Goal: Information Seeking & Learning: Understand process/instructions

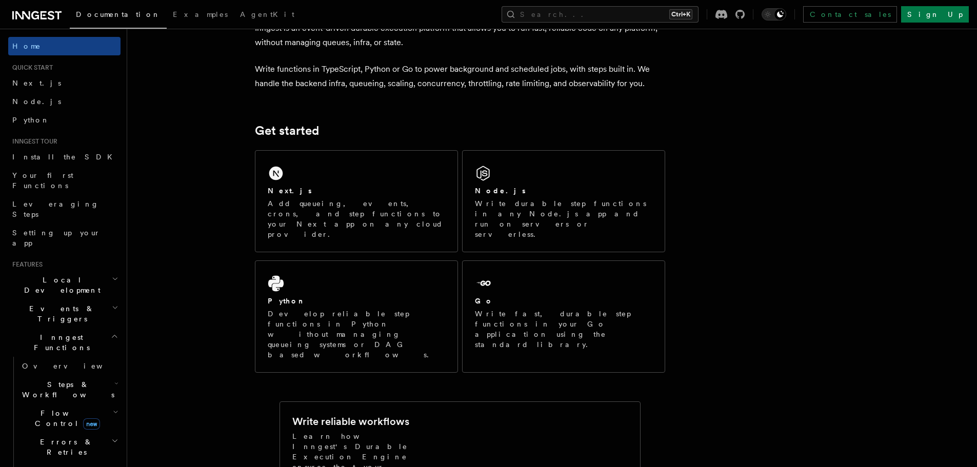
scroll to position [205, 0]
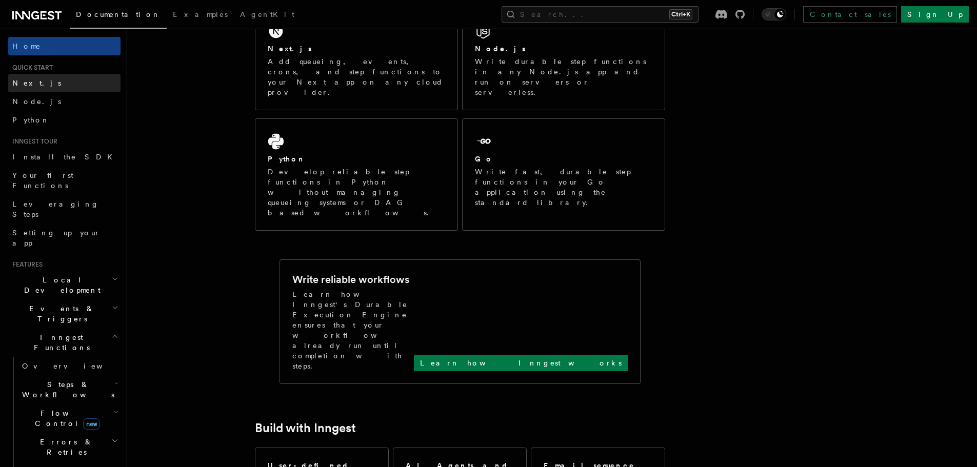
click at [34, 88] on link "Next.js" at bounding box center [64, 83] width 112 height 18
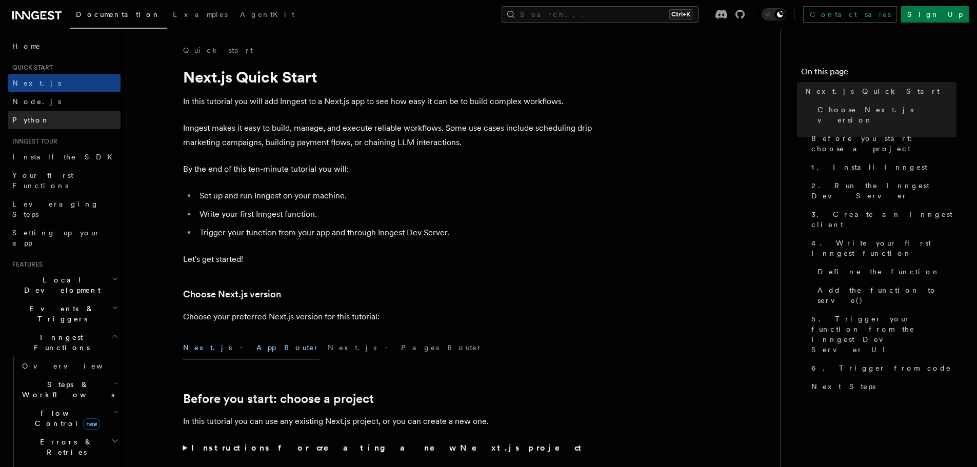
click at [24, 122] on span "Python" at bounding box center [30, 120] width 37 height 8
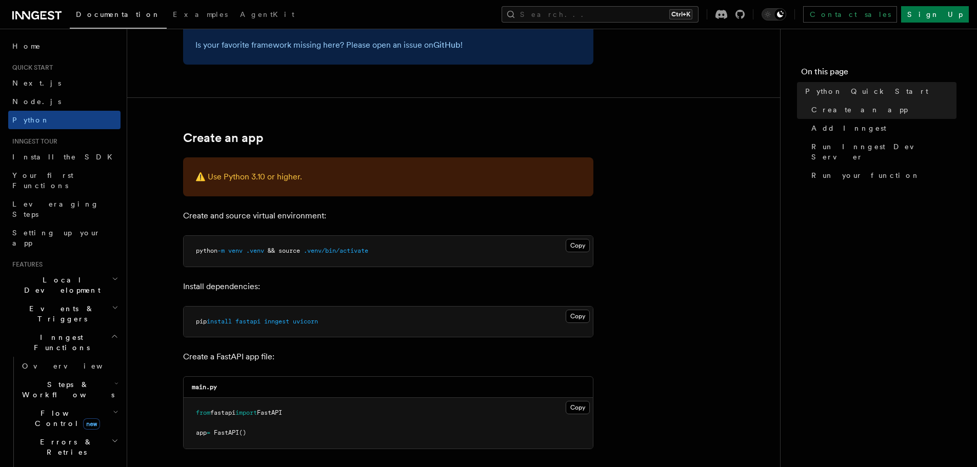
scroll to position [137, 0]
click at [37, 87] on link "Next.js" at bounding box center [64, 83] width 112 height 18
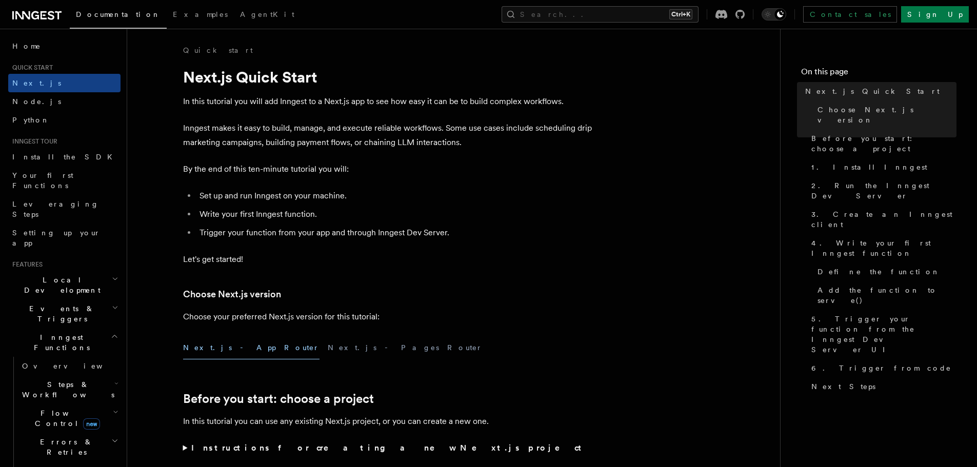
drag, startPoint x: 67, startPoint y: 19, endPoint x: 0, endPoint y: 18, distance: 67.2
click at [0, 18] on div "Documentation Examples AgentKit Search... Ctrl+K Contact sales Sign Up" at bounding box center [488, 14] width 977 height 29
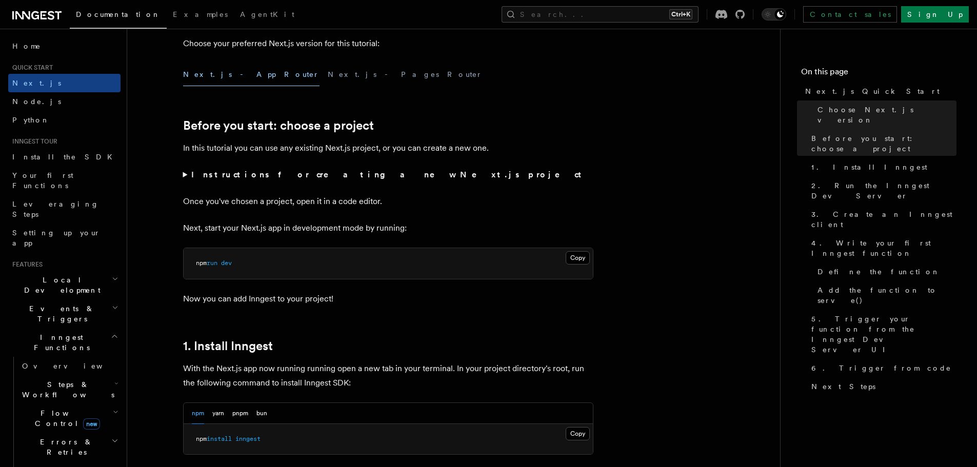
scroll to position [342, 0]
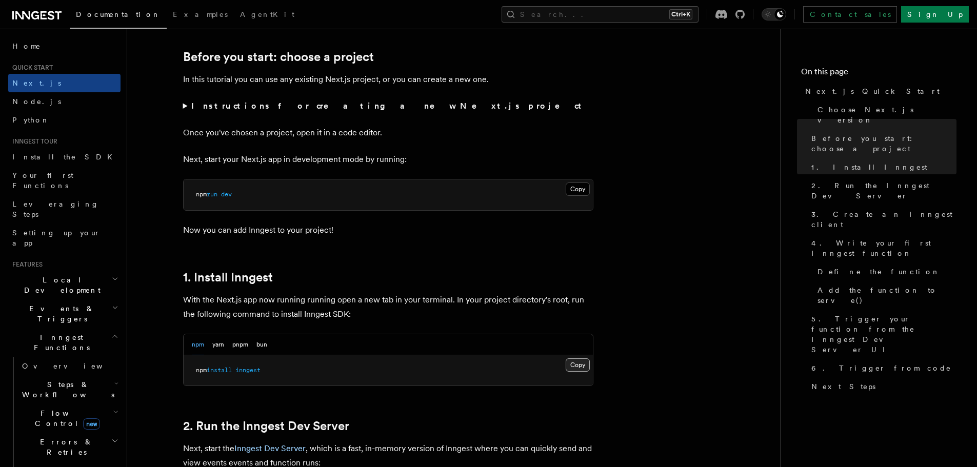
click at [584, 365] on button "Copy Copied" at bounding box center [578, 364] width 24 height 13
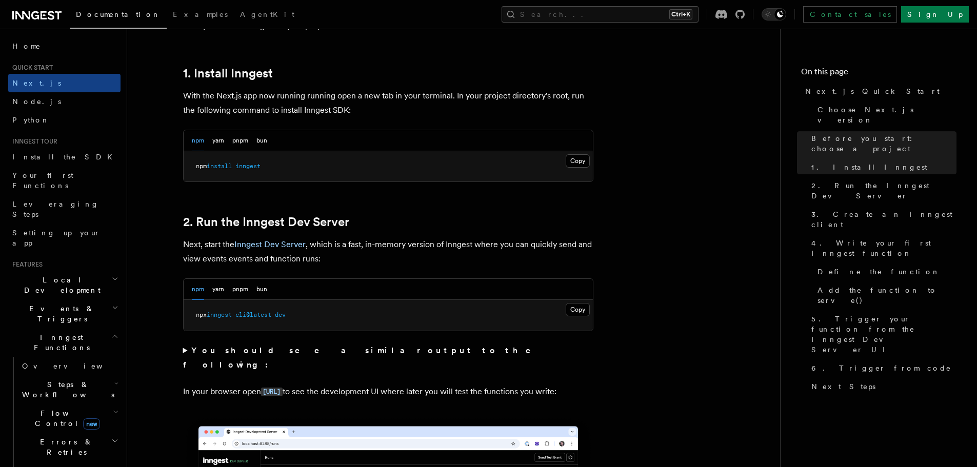
scroll to position [478, 0]
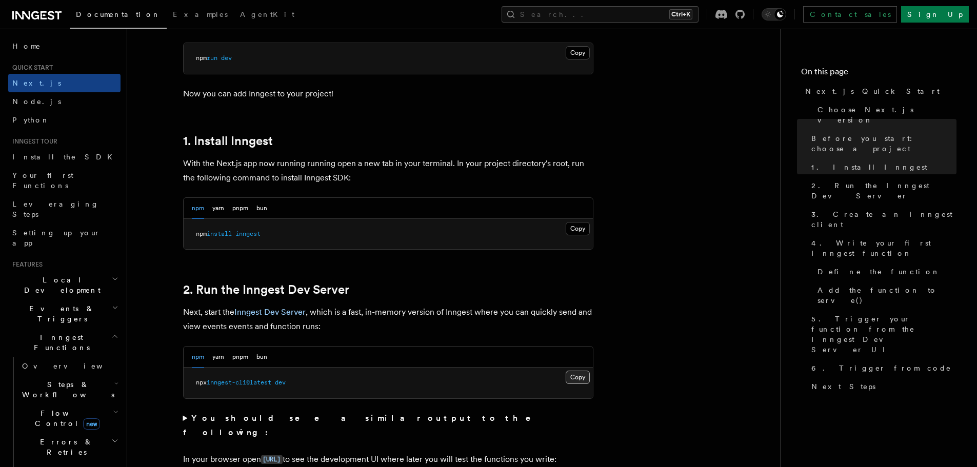
click at [576, 376] on button "Copy Copied" at bounding box center [578, 377] width 24 height 13
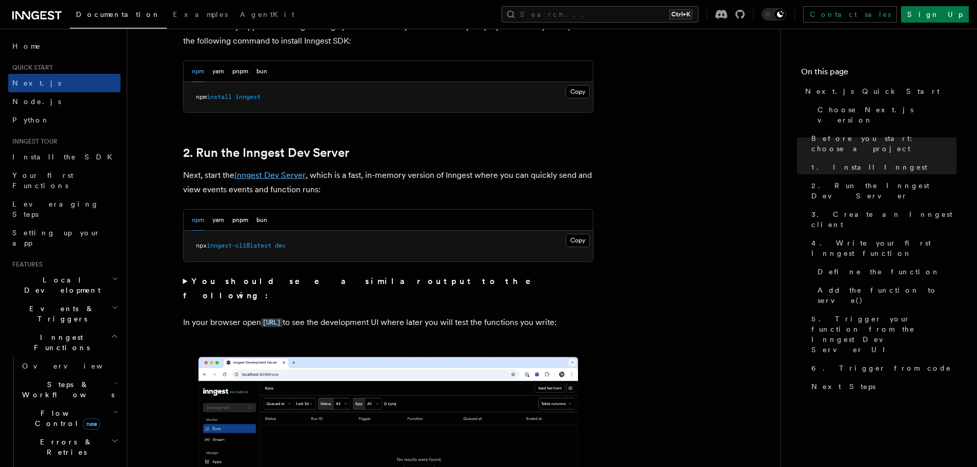
click at [290, 175] on link "Inngest Dev Server" at bounding box center [269, 175] width 71 height 10
click at [575, 240] on button "Copy Copied" at bounding box center [578, 240] width 24 height 13
click at [276, 190] on p "Next, start the Inngest Dev Server , which is a fast, in-memory version of Inng…" at bounding box center [388, 182] width 410 height 29
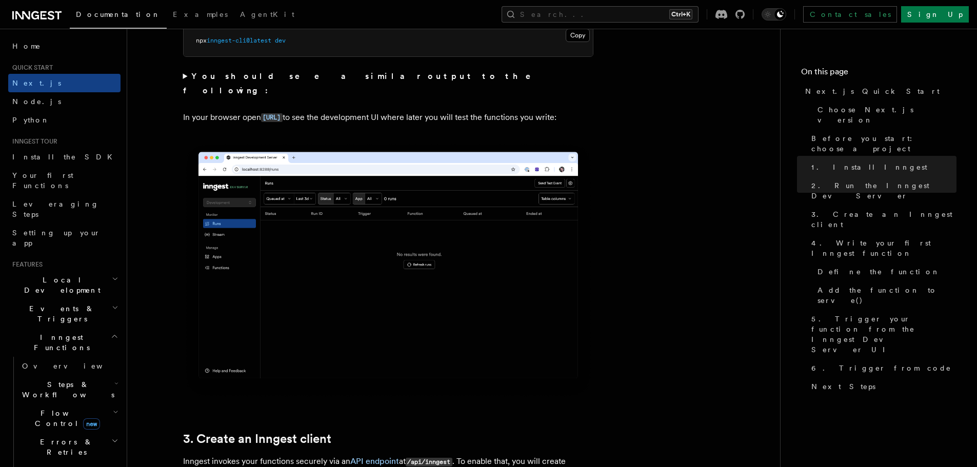
scroll to position [752, 0]
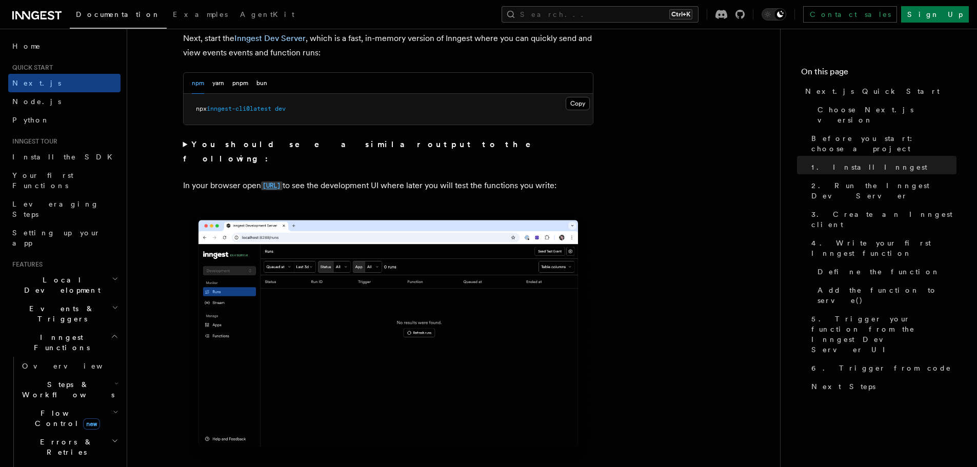
click at [276, 182] on code "[URL]" at bounding box center [272, 186] width 22 height 9
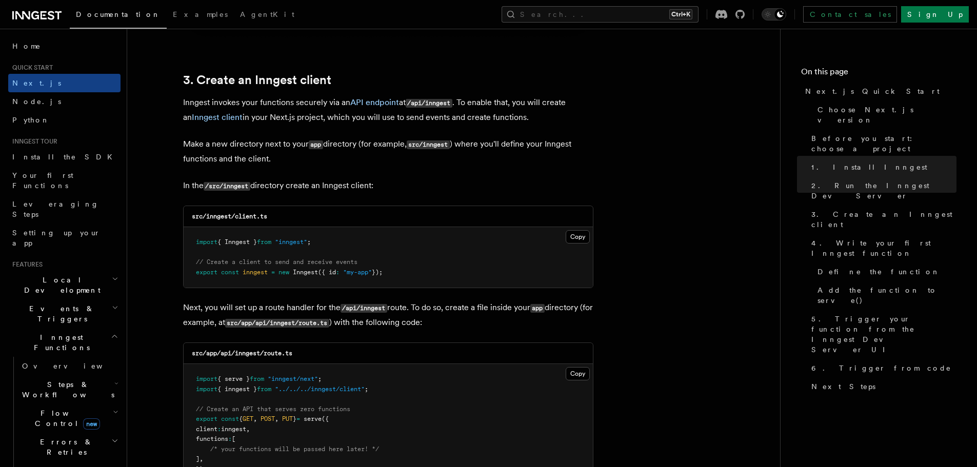
scroll to position [1231, 0]
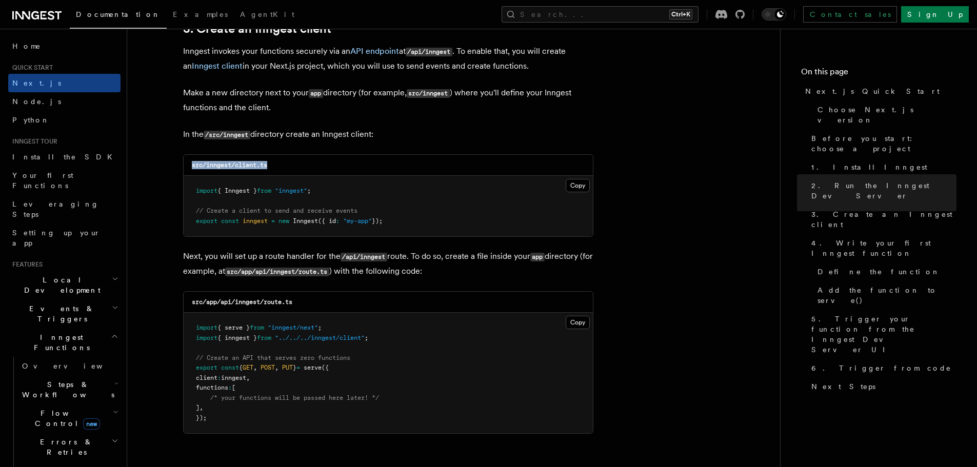
drag, startPoint x: 277, startPoint y: 168, endPoint x: 190, endPoint y: 168, distance: 87.2
click at [190, 168] on div "src/inngest/client.ts" at bounding box center [388, 165] width 409 height 21
copy code "src/inngest/client.ts"
click at [566, 184] on div "Copy Copied import { Inngest } from "inngest" ; // Create a client to send and …" at bounding box center [388, 206] width 409 height 61
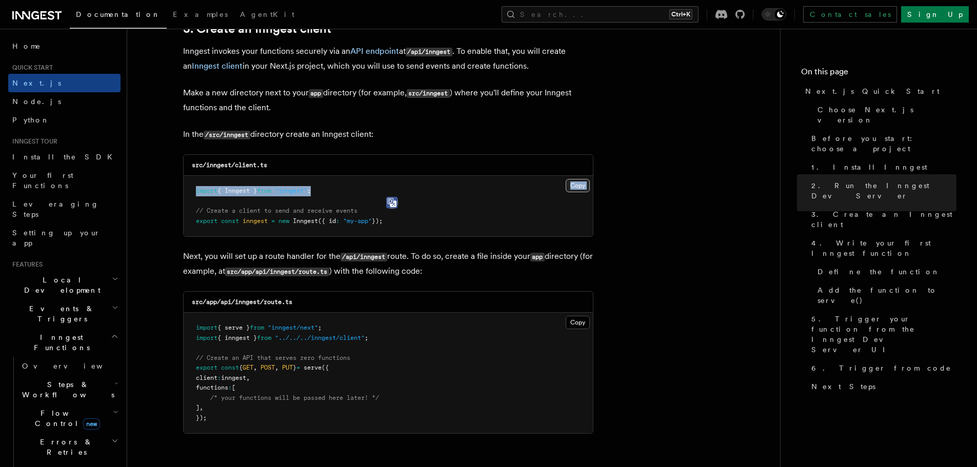
click at [578, 184] on button "Copy Copied" at bounding box center [578, 185] width 24 height 13
click at [579, 183] on button "Copy Copied" at bounding box center [578, 185] width 24 height 13
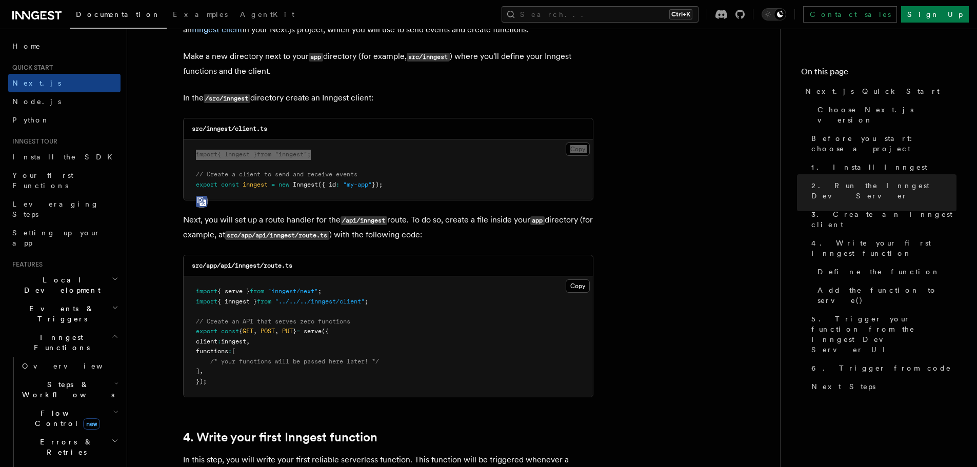
scroll to position [1299, 0]
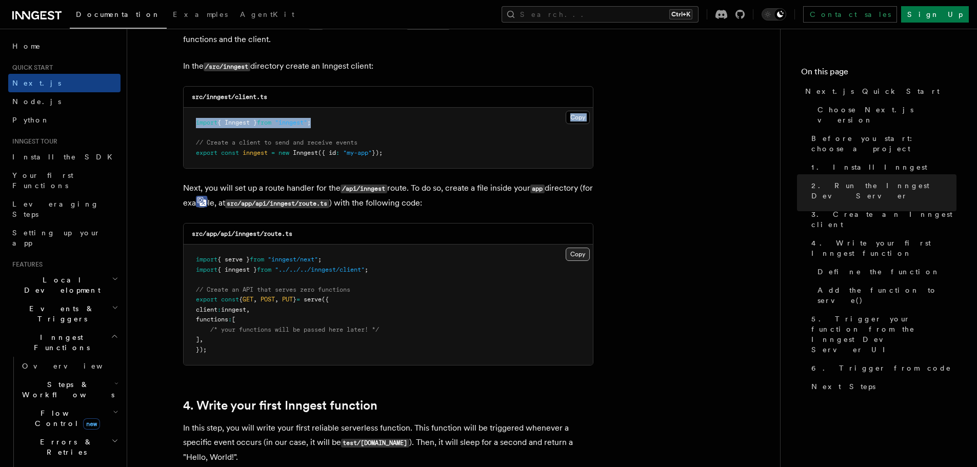
click at [572, 254] on button "Copy Copied" at bounding box center [578, 254] width 24 height 13
click at [310, 234] on div "src/app/api/inngest/route.ts" at bounding box center [388, 234] width 409 height 21
drag, startPoint x: 307, startPoint y: 235, endPoint x: 237, endPoint y: 234, distance: 69.7
click at [237, 234] on div "src/app/api/inngest/route.ts" at bounding box center [388, 234] width 409 height 21
copy code "inngest/route.ts"
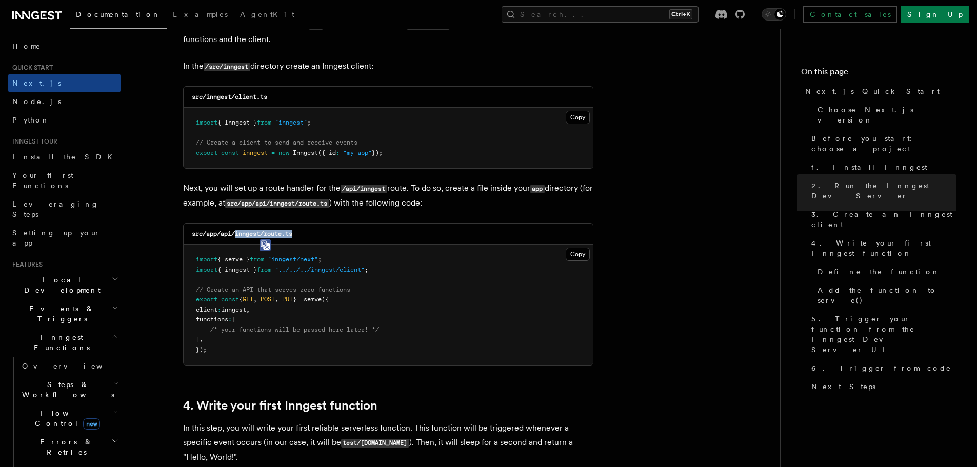
drag, startPoint x: 580, startPoint y: 255, endPoint x: 615, endPoint y: 255, distance: 34.4
click at [580, 255] on button "Copy Copied" at bounding box center [578, 254] width 24 height 13
click at [583, 250] on button "Copy Copied" at bounding box center [578, 254] width 24 height 13
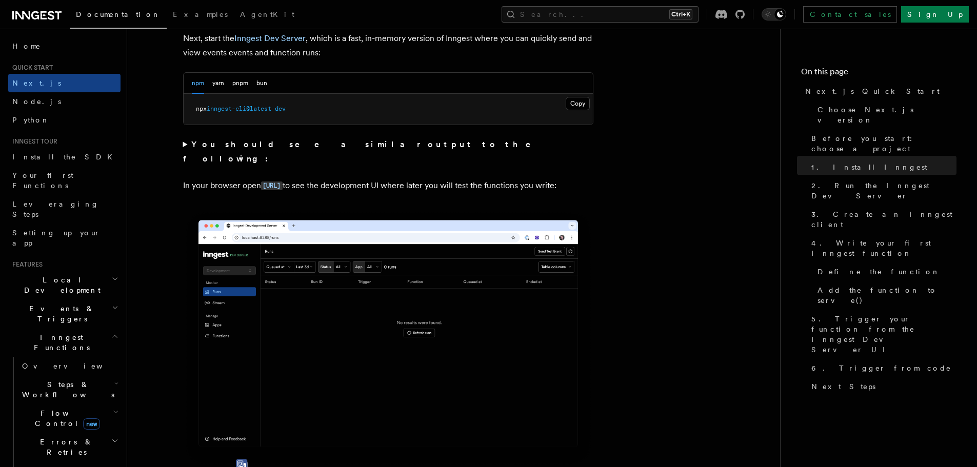
scroll to position [683, 0]
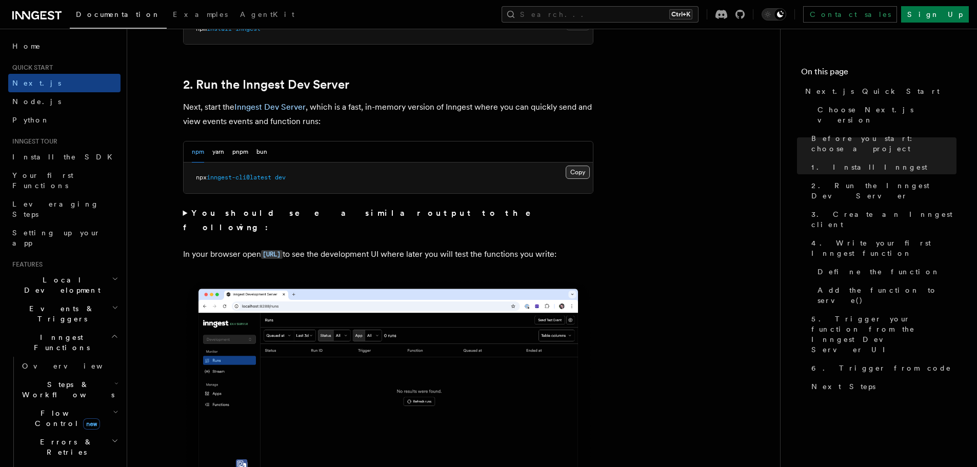
click at [580, 174] on button "Copy Copied" at bounding box center [578, 172] width 24 height 13
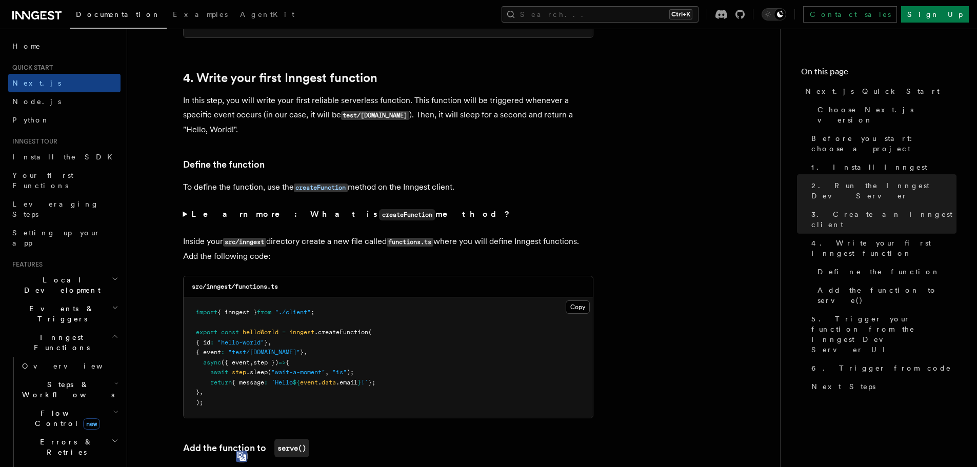
scroll to position [1641, 0]
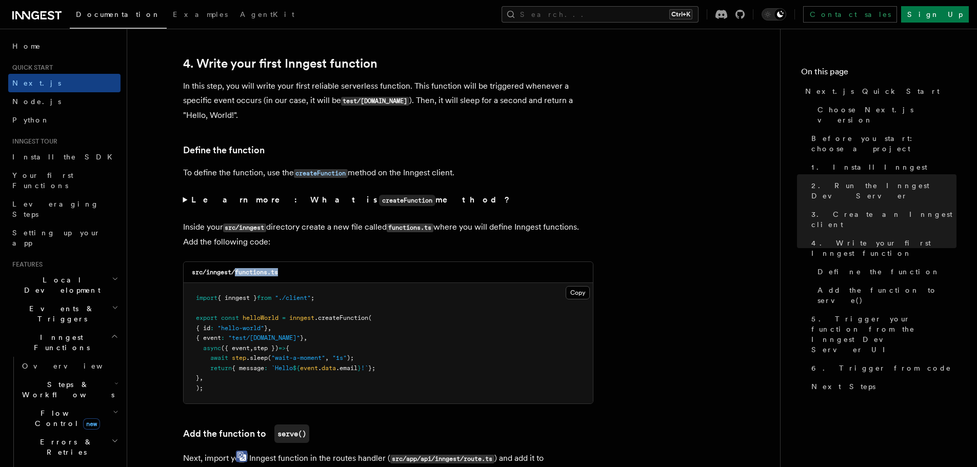
drag, startPoint x: 290, startPoint y: 271, endPoint x: 234, endPoint y: 271, distance: 55.9
click at [234, 271] on div "src/inngest/functions.ts" at bounding box center [388, 272] width 409 height 21
copy code "functions.ts"
click at [576, 291] on button "Copy Copied" at bounding box center [578, 292] width 24 height 13
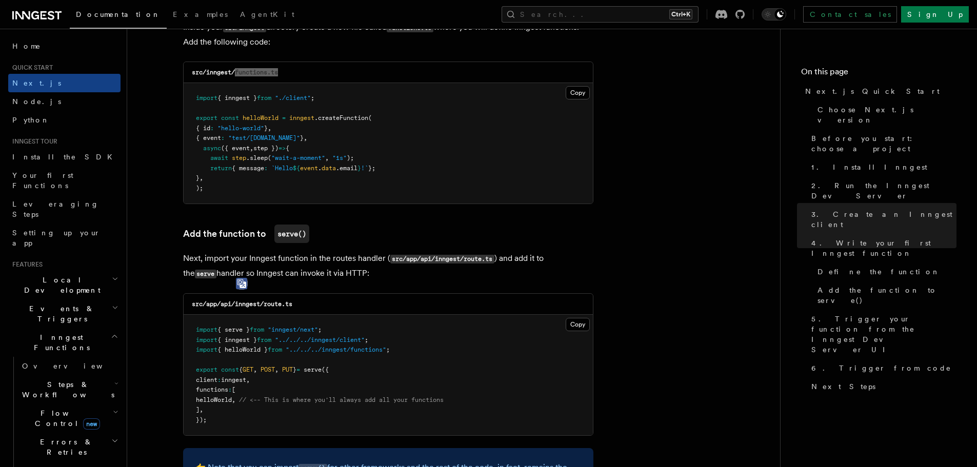
scroll to position [1846, 0]
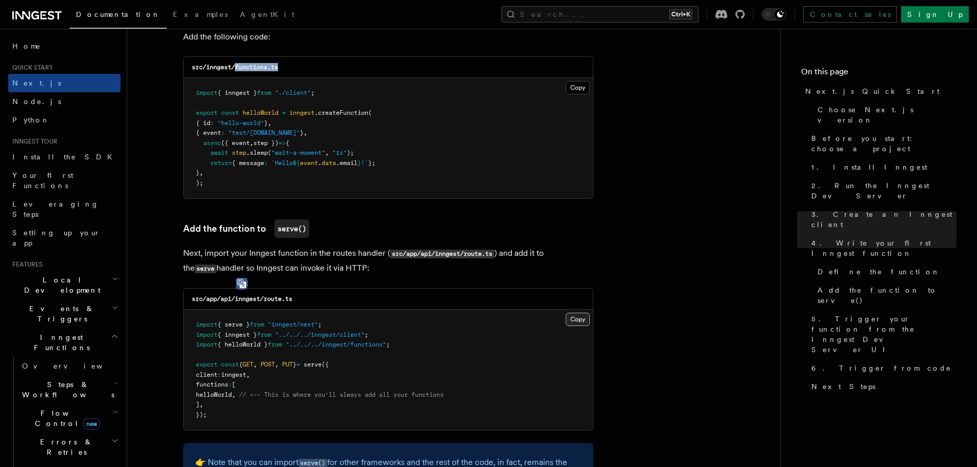
click at [579, 323] on button "Copy Copied" at bounding box center [578, 319] width 24 height 13
click at [575, 322] on button "Copy Copied" at bounding box center [578, 319] width 24 height 13
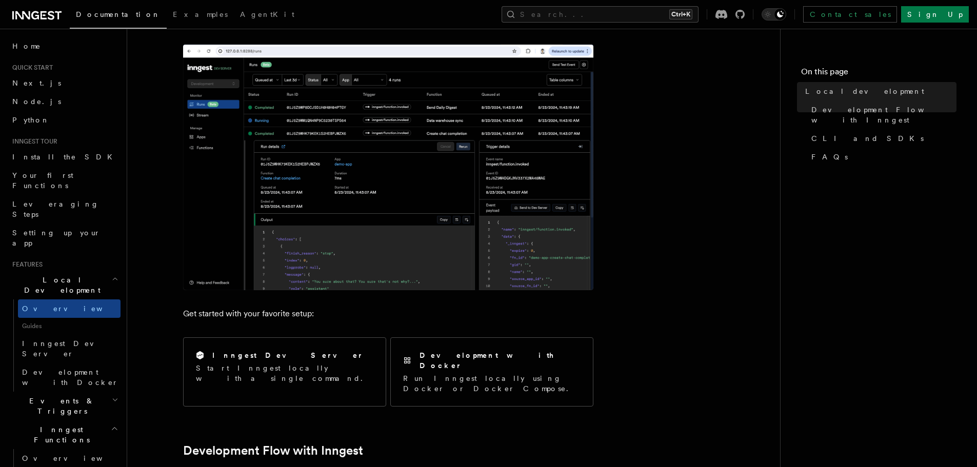
scroll to position [273, 0]
